Goal: Find specific page/section: Find specific page/section

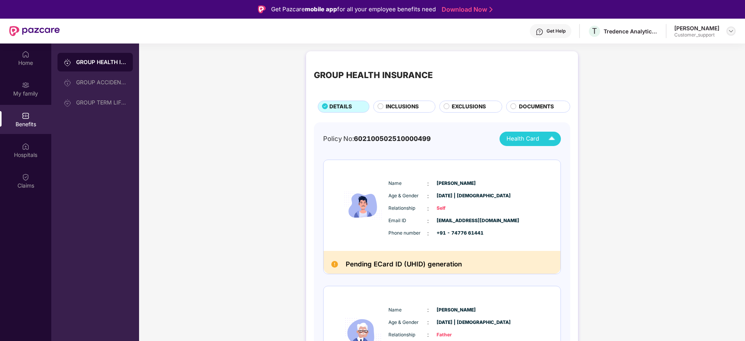
click at [731, 32] on img at bounding box center [731, 31] width 6 height 6
click at [686, 47] on div "Switch to support view" at bounding box center [694, 49] width 101 height 15
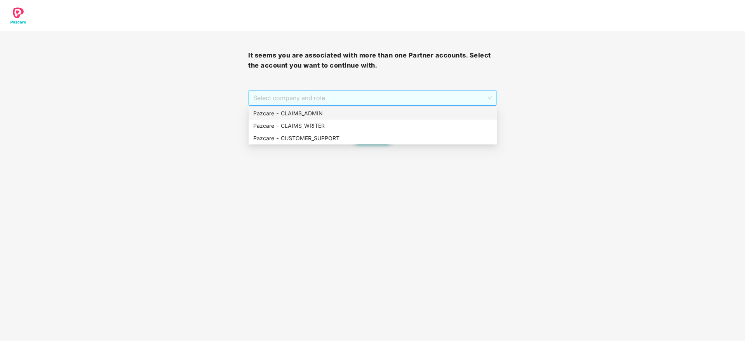
click at [333, 103] on span "Select company and role" at bounding box center [372, 98] width 238 height 15
click at [335, 118] on div "Pazcare - CLAIMS_ADMIN" at bounding box center [373, 113] width 248 height 12
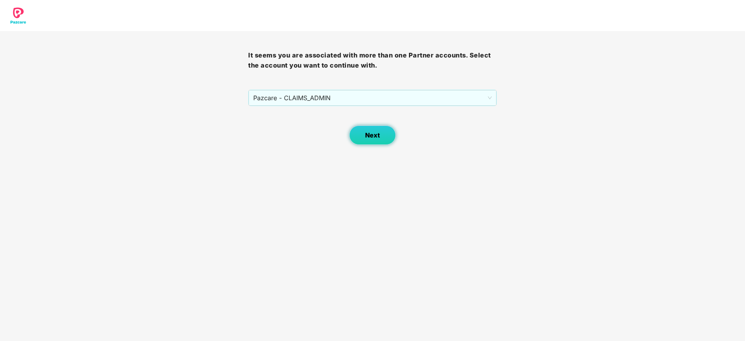
click at [380, 132] on span "Next" at bounding box center [372, 135] width 15 height 7
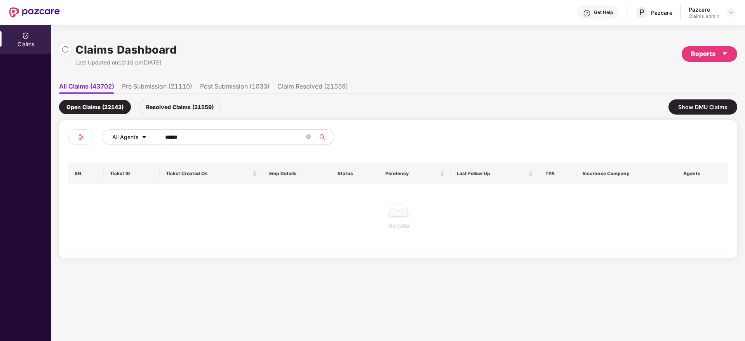
drag, startPoint x: 203, startPoint y: 140, endPoint x: 136, endPoint y: 135, distance: 67.8
click at [136, 135] on div "All Agents ******" at bounding box center [300, 137] width 396 height 16
paste input "text"
type input "******"
click at [193, 106] on div "Resolved Claims (21559)" at bounding box center [180, 107] width 82 height 14
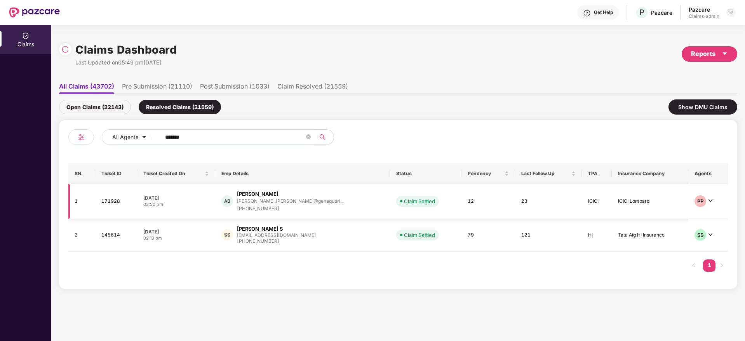
click at [270, 198] on div "[PERSON_NAME].[PERSON_NAME]@genaquari..." at bounding box center [290, 201] width 107 height 7
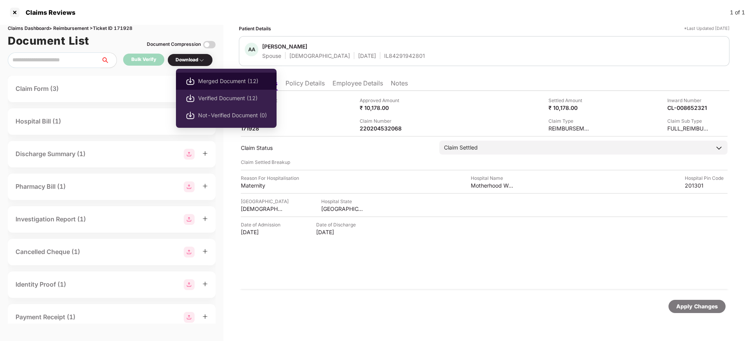
click at [204, 79] on span "Merged Document (12)" at bounding box center [232, 81] width 69 height 9
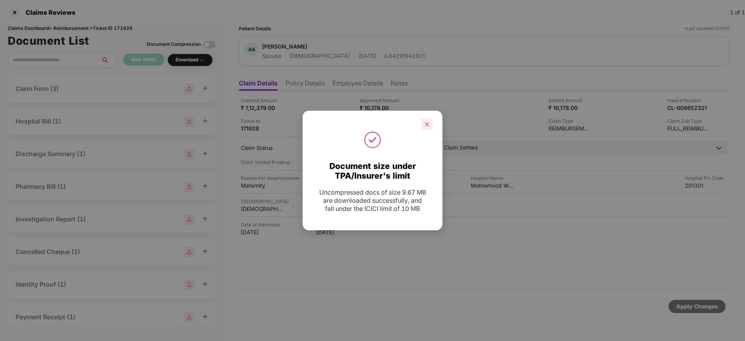
click at [429, 125] on icon "close" at bounding box center [426, 124] width 5 height 5
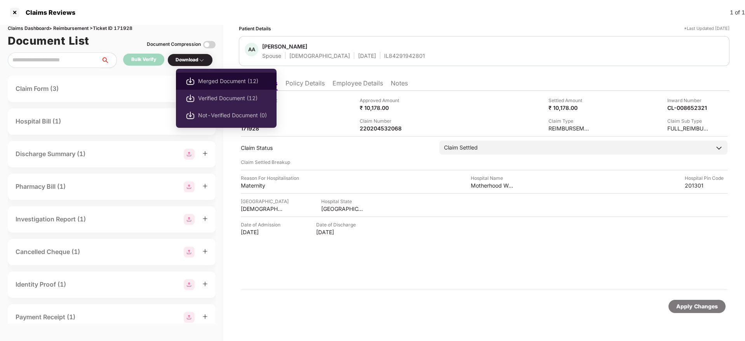
click at [203, 81] on span "Merged Document (12)" at bounding box center [232, 81] width 69 height 9
